Goal: Task Accomplishment & Management: Use online tool/utility

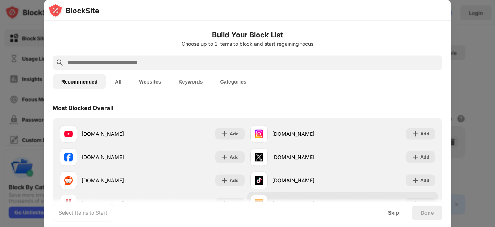
click at [153, 131] on div "[DOMAIN_NAME] Add" at bounding box center [152, 133] width 191 height 23
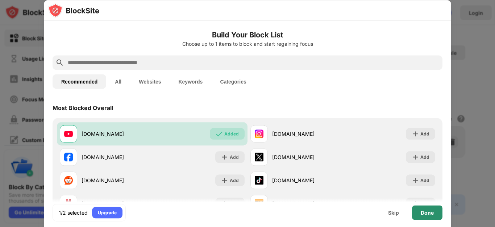
click at [425, 213] on div "Done" at bounding box center [427, 212] width 13 height 6
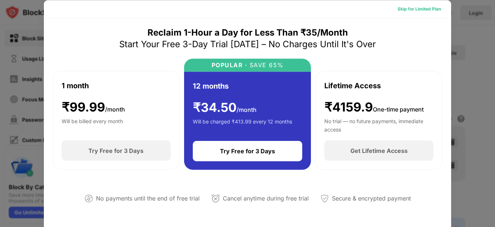
click at [420, 10] on div "Skip for Limited Plan" at bounding box center [420, 8] width 44 height 7
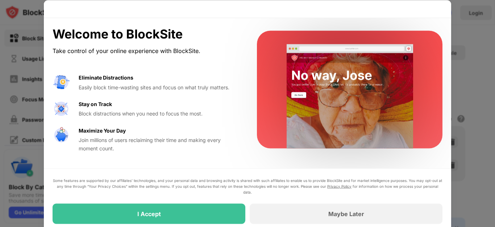
click at [169, 213] on div "I Accept" at bounding box center [149, 213] width 193 height 20
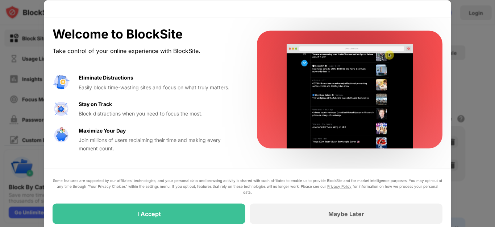
click at [189, 211] on div "I Accept" at bounding box center [149, 213] width 193 height 20
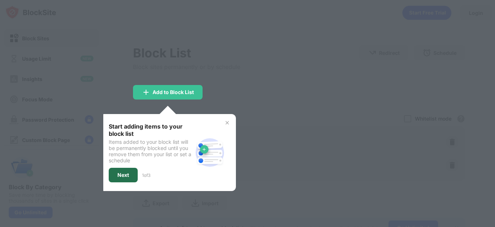
click at [126, 177] on div "Next" at bounding box center [124, 175] width 12 height 6
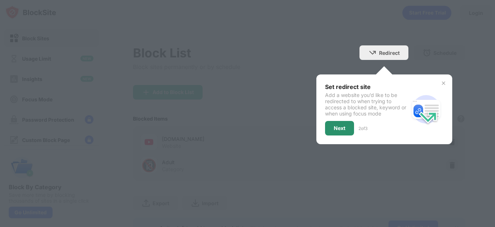
click at [334, 126] on div "Next" at bounding box center [340, 128] width 12 height 6
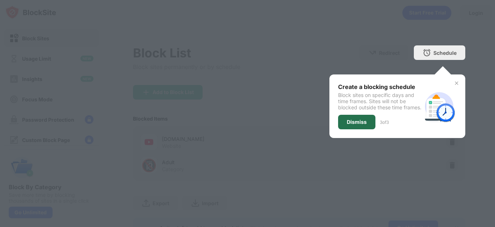
click at [357, 116] on div "Dismiss" at bounding box center [356, 122] width 37 height 15
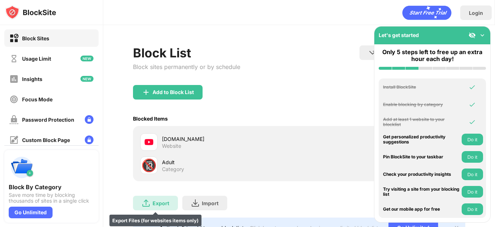
click at [157, 198] on div "Export Export Files (for websites items only)" at bounding box center [155, 202] width 45 height 15
